Goal: Task Accomplishment & Management: Use online tool/utility

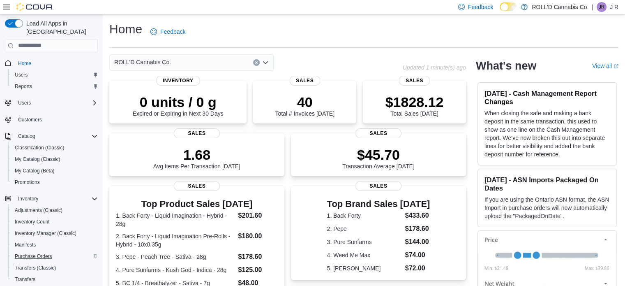
scroll to position [94, 0]
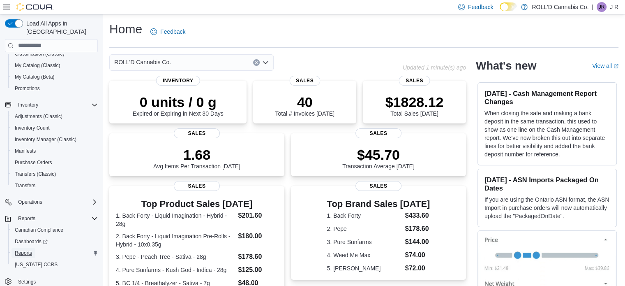
click at [28, 249] on span "Reports" at bounding box center [23, 252] width 17 height 7
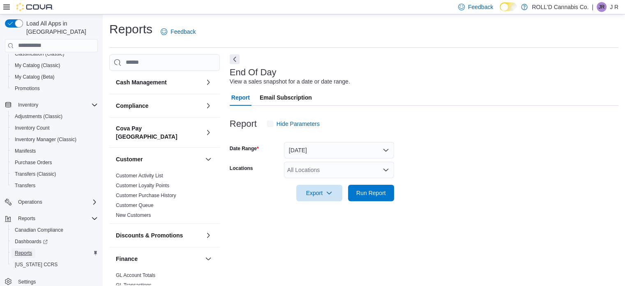
scroll to position [5, 0]
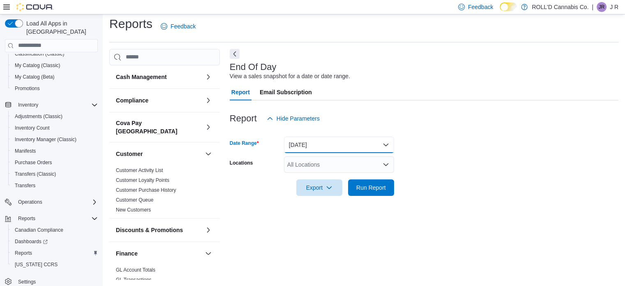
click at [334, 145] on button "Today" at bounding box center [339, 144] width 110 height 16
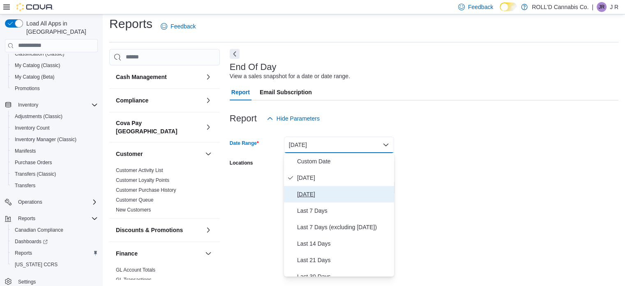
click at [314, 188] on button "Yesterday" at bounding box center [339, 194] width 110 height 16
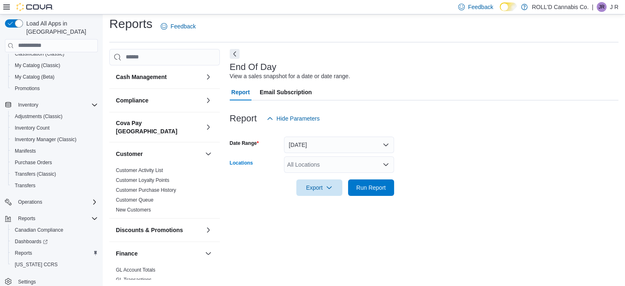
click at [368, 166] on div "All Locations" at bounding box center [339, 164] width 110 height 16
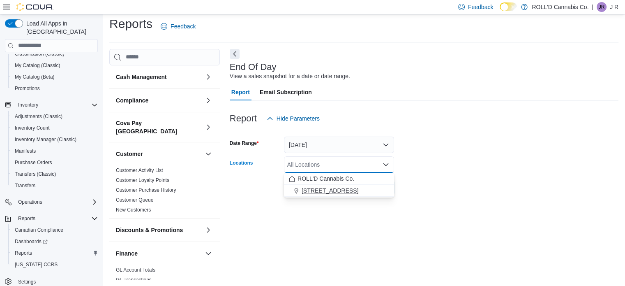
click at [357, 190] on span "105-500 Hazeldean Rd" at bounding box center [330, 190] width 57 height 8
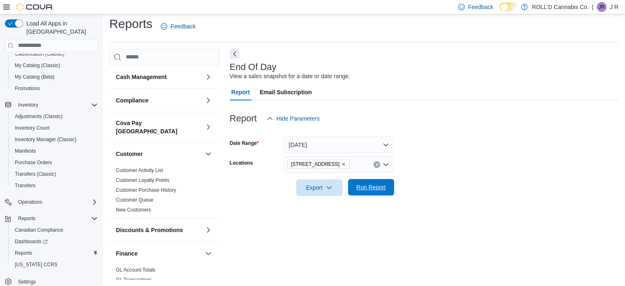
click at [358, 190] on span "Run Report" at bounding box center [371, 187] width 30 height 8
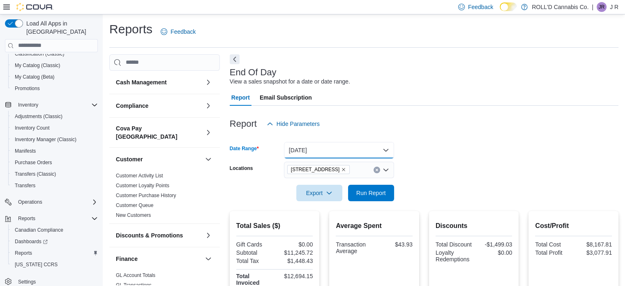
click at [362, 148] on button "Yesterday" at bounding box center [339, 150] width 110 height 16
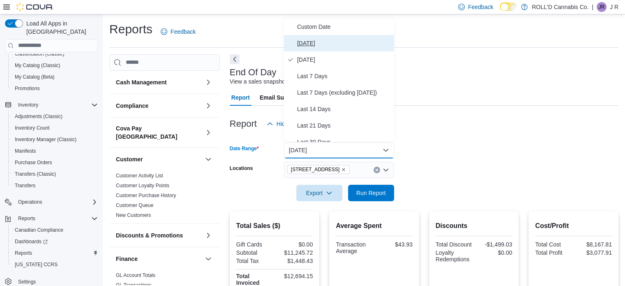
click at [322, 41] on span "Today" at bounding box center [344, 43] width 94 height 10
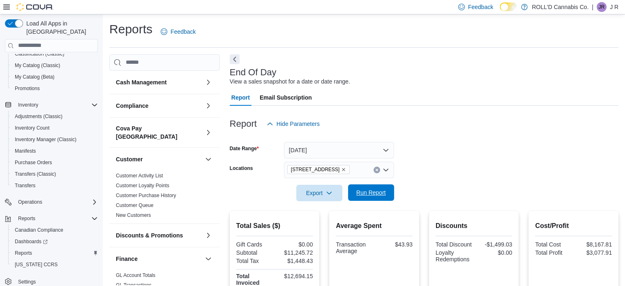
click at [365, 191] on span "Run Report" at bounding box center [371, 192] width 30 height 8
click at [352, 101] on div "Report Email Subscription" at bounding box center [424, 97] width 389 height 16
click at [348, 100] on div "Report Email Subscription" at bounding box center [424, 97] width 389 height 16
click at [362, 200] on span "Run Report" at bounding box center [371, 192] width 36 height 16
